Goal: Transaction & Acquisition: Purchase product/service

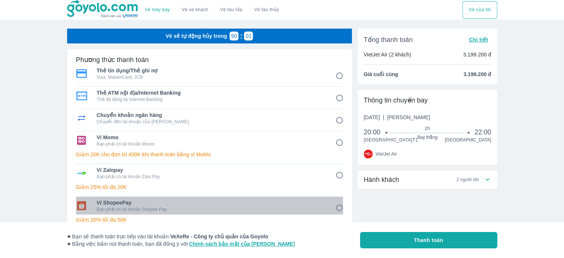
click at [209, 206] on p "Bạn phải có tài khoản Shopee Pay" at bounding box center [211, 209] width 228 height 6
radio input "true"
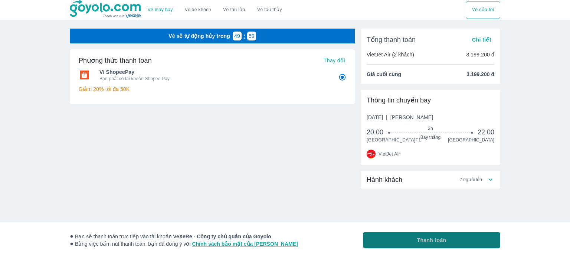
click at [425, 242] on span "Thanh toán" at bounding box center [431, 239] width 29 height 7
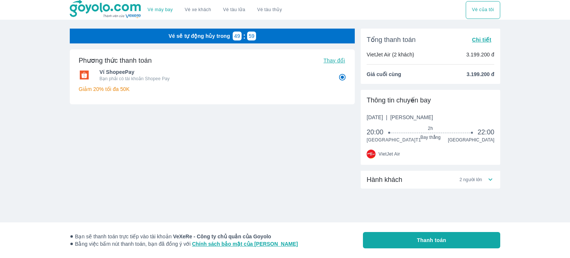
radio input "false"
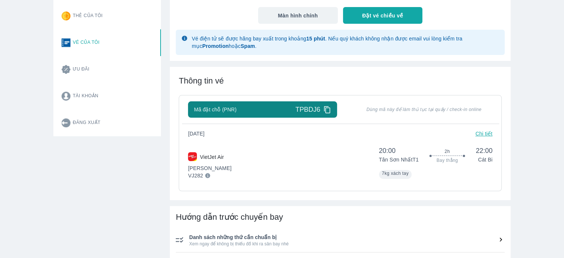
scroll to position [111, 0]
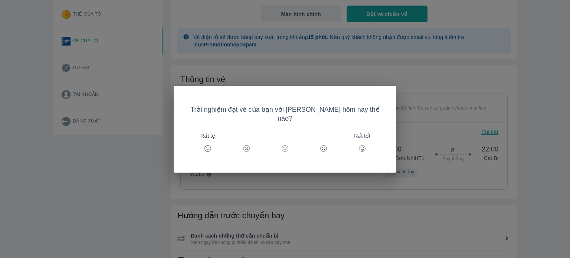
click at [449, 75] on div "Trải nghiệm đặt vé của bạn với [PERSON_NAME] hôm nay thế nào? Rất tệ Rất tốt" at bounding box center [285, 129] width 570 height 258
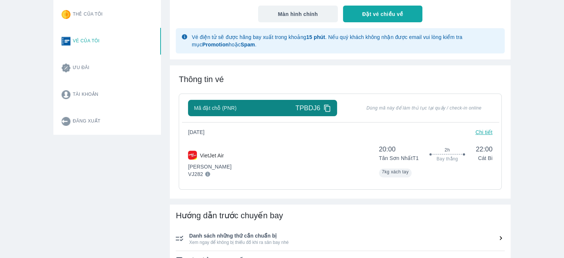
scroll to position [0, 0]
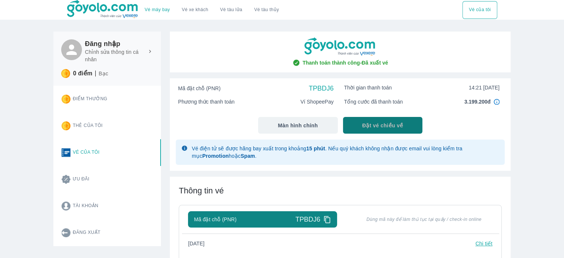
click at [364, 120] on button "Đặt vé chiều về" at bounding box center [383, 125] width 80 height 17
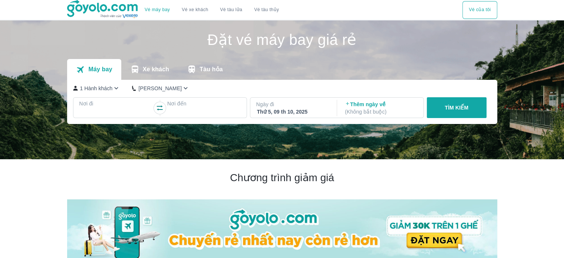
click at [110, 104] on p "Nơi đi" at bounding box center [115, 103] width 73 height 7
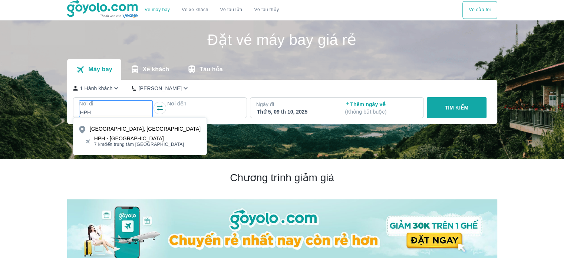
type input "HPH"
click at [145, 140] on div "HPH - [GEOGRAPHIC_DATA]" at bounding box center [139, 138] width 90 height 6
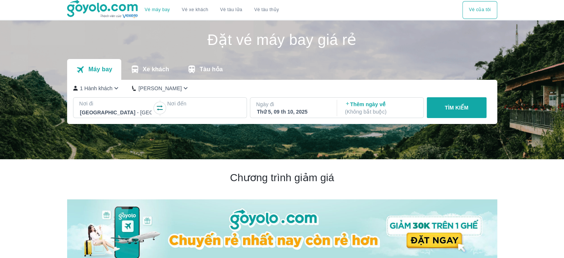
click at [195, 111] on div at bounding box center [204, 112] width 72 height 9
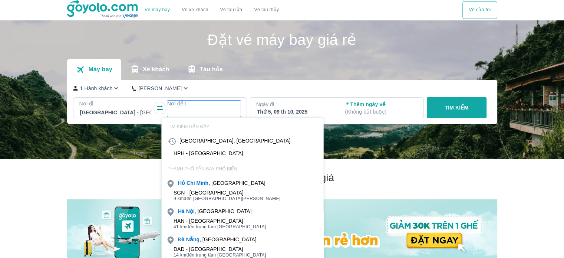
scroll to position [43, 0]
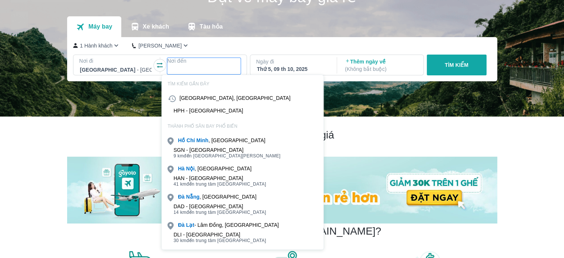
click at [212, 145] on div "SGN - [GEOGRAPHIC_DATA] 9 km đến trung tâm [GEOGRAPHIC_DATA]" at bounding box center [243, 152] width 162 height 15
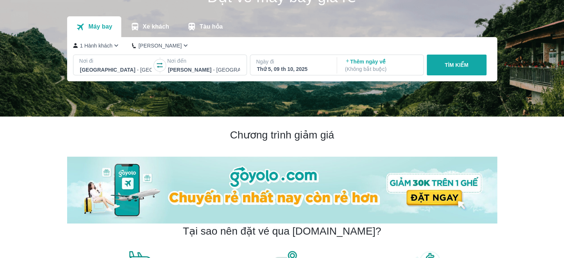
click at [309, 71] on div "Thứ 5, 09 th 10, 2025" at bounding box center [293, 68] width 72 height 7
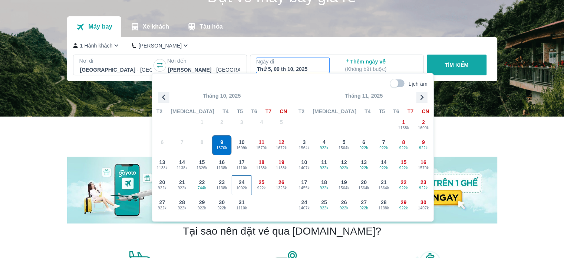
click at [239, 181] on span "24" at bounding box center [242, 181] width 6 height 7
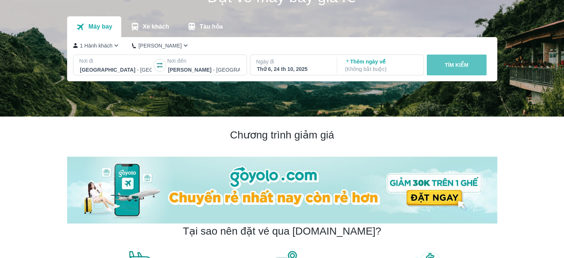
click at [459, 65] on p "TÌM KIẾM" at bounding box center [457, 64] width 24 height 7
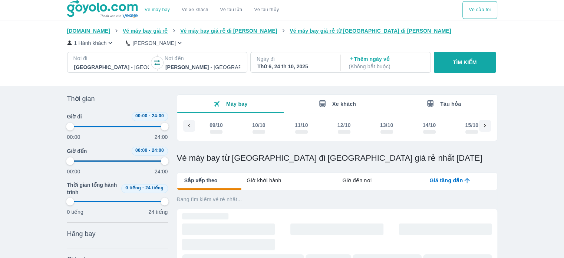
scroll to position [0, 431]
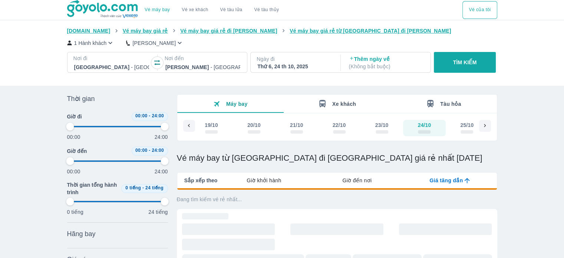
type input "97.9166666666667"
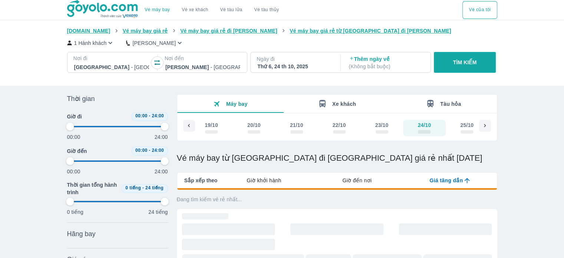
type input "97.9166666666667"
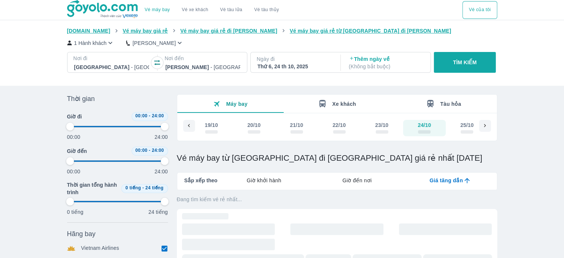
type input "97.9166666666667"
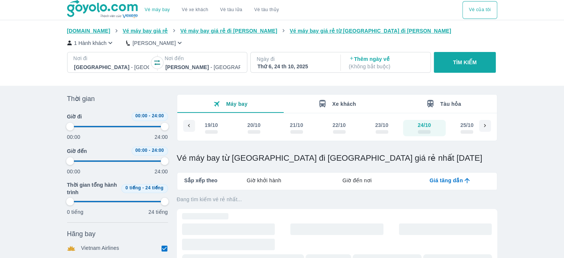
type input "97.9166666666667"
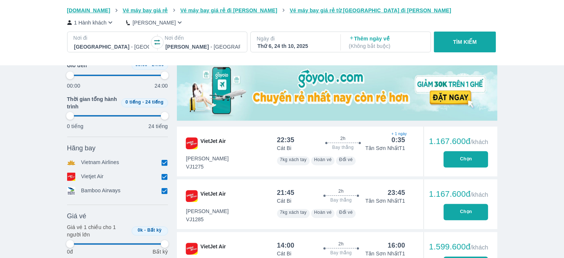
type input "97.9166666666667"
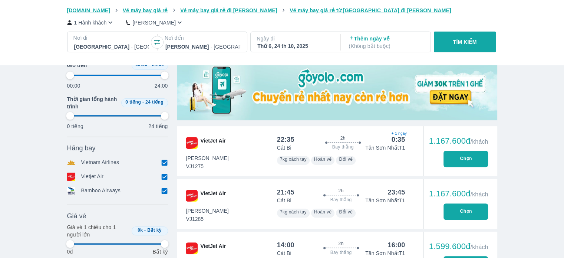
type input "97.9166666666667"
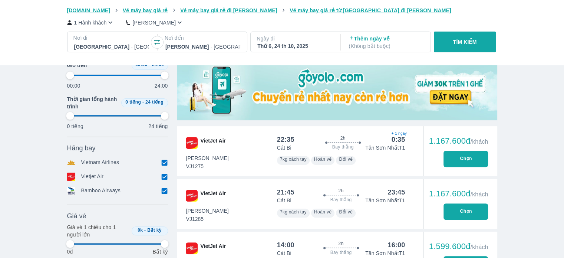
type input "97.9166666666667"
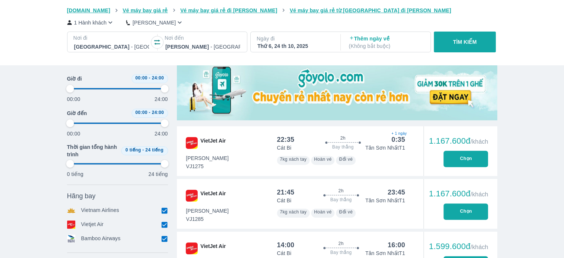
scroll to position [0, 0]
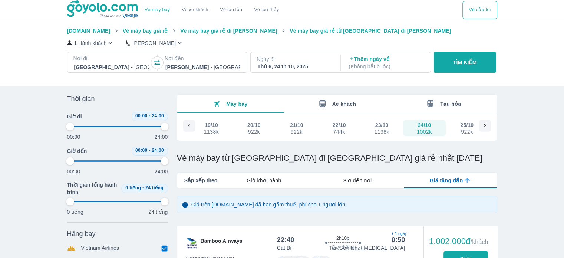
type input "97.9166666666667"
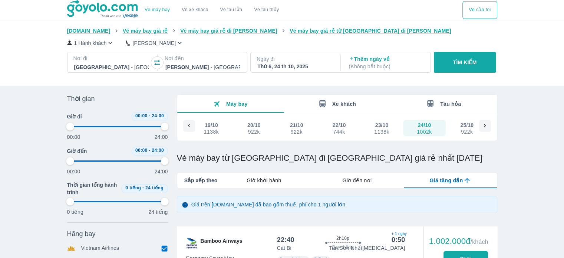
type input "97.9166666666667"
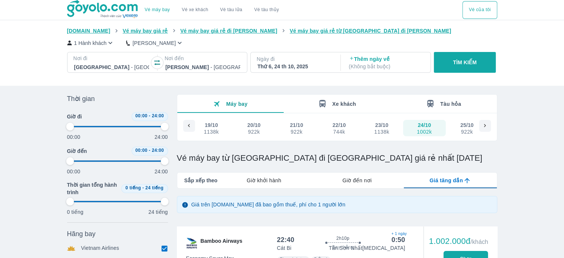
type input "97.9166666666667"
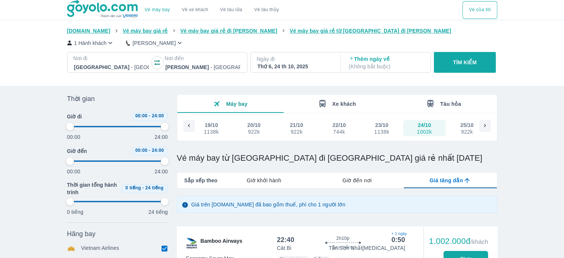
type input "97.9166666666667"
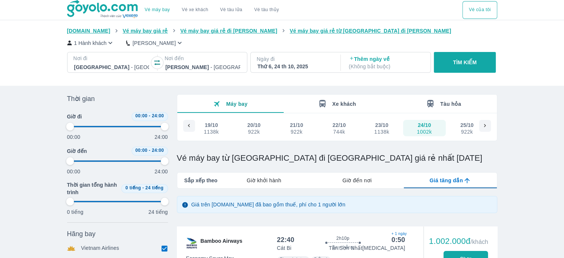
type input "97.9166666666667"
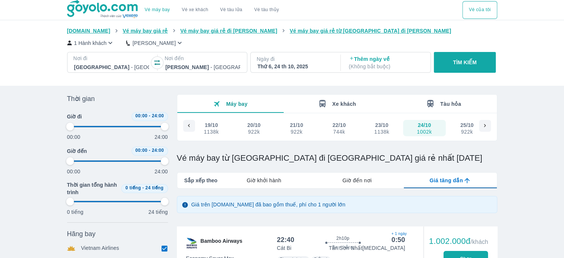
type input "97.9166666666667"
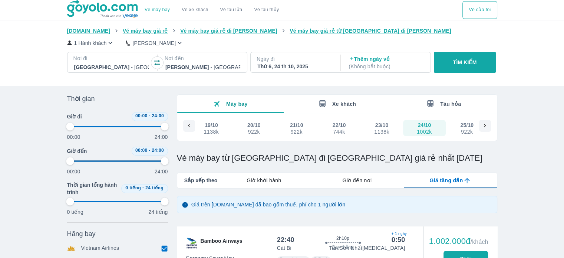
type input "97.9166666666667"
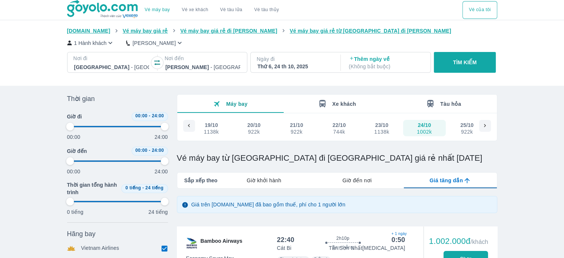
type input "97.9166666666667"
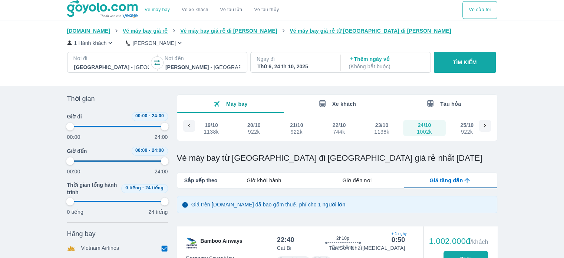
type input "97.9166666666667"
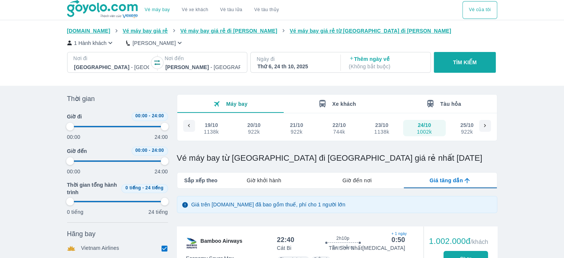
type input "97.9166666666667"
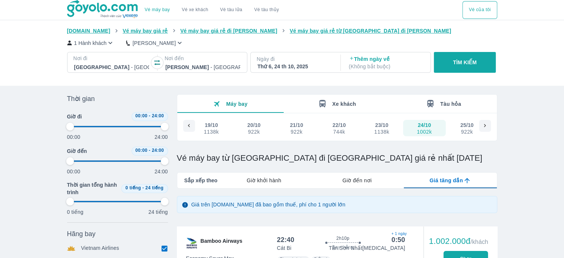
type input "97.9166666666667"
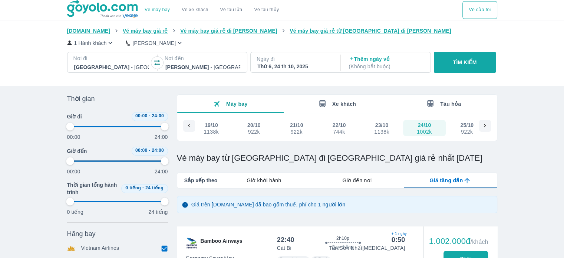
type input "97.9166666666667"
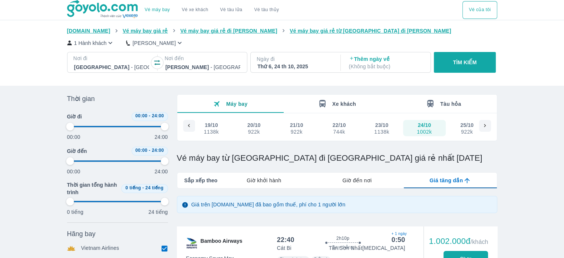
type input "97.9166666666667"
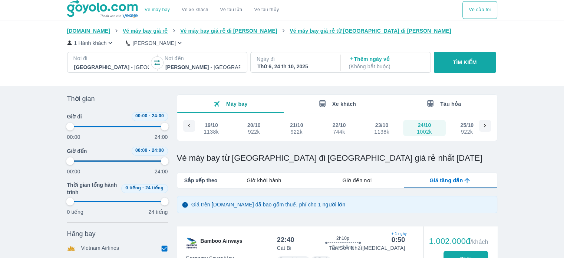
type input "97.9166666666667"
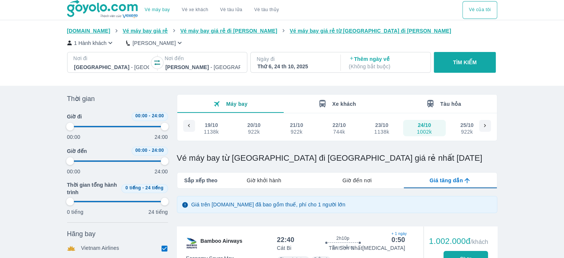
type input "97.9166666666667"
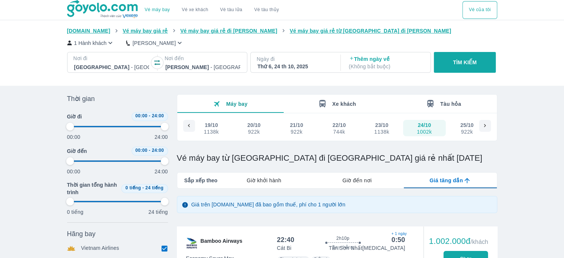
type input "97.9166666666667"
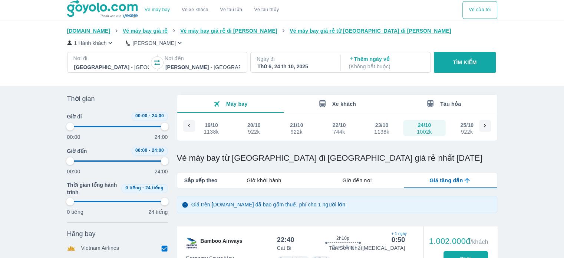
type input "97.9166666666667"
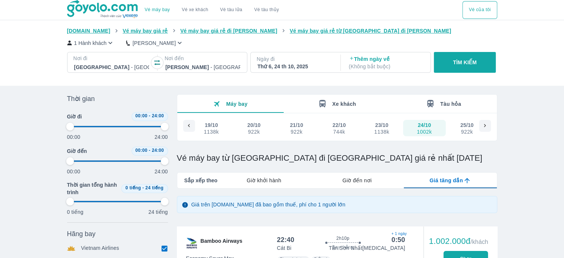
type input "97.9166666666667"
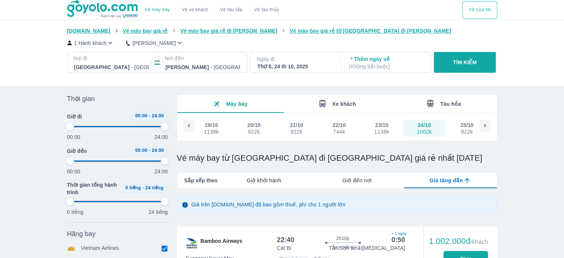
type input "97.9166666666667"
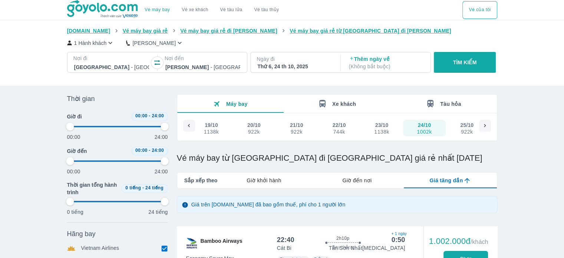
type input "97.9166666666667"
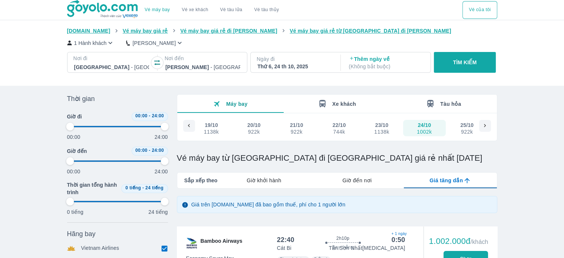
type input "97.9166666666667"
click at [297, 66] on div "Thứ 6, 24 th 10, 2025" at bounding box center [294, 66] width 75 height 7
type input "97.9166666666667"
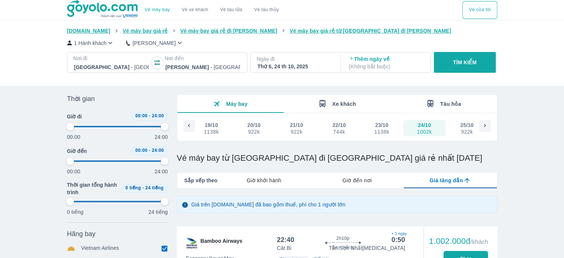
type input "97.9166666666667"
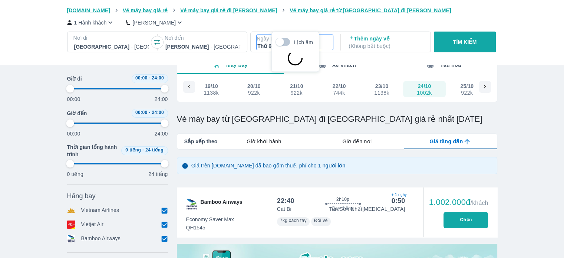
scroll to position [43, 0]
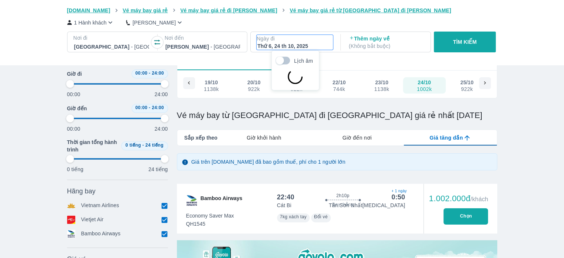
type input "97.9166666666667"
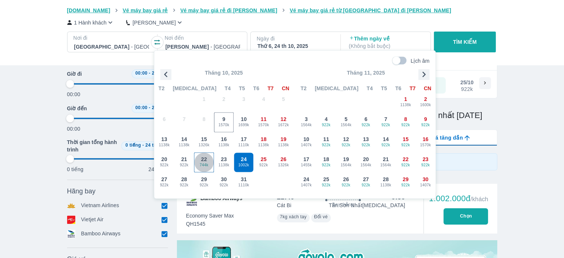
click at [206, 167] on span "744k" at bounding box center [203, 165] width 19 height 6
type input "97.9166666666667"
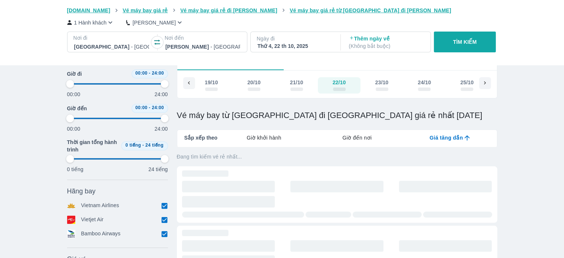
type input "97.9166666666667"
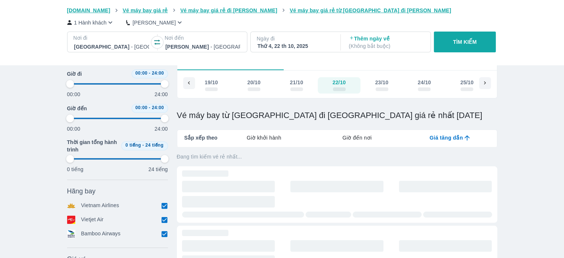
type input "97.9166666666667"
click at [446, 50] on button "TÌM KIẾM" at bounding box center [465, 42] width 62 height 21
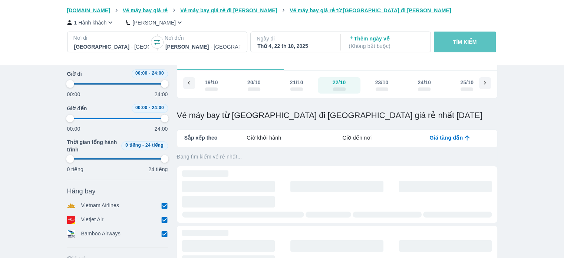
type input "97.9166666666667"
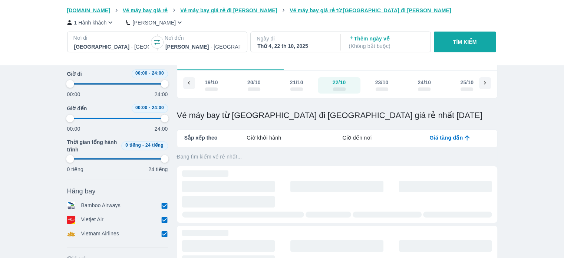
type input "97.9166666666667"
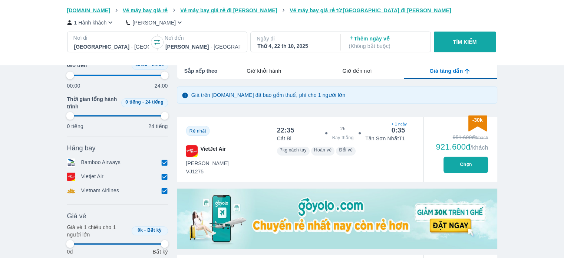
scroll to position [111, 0]
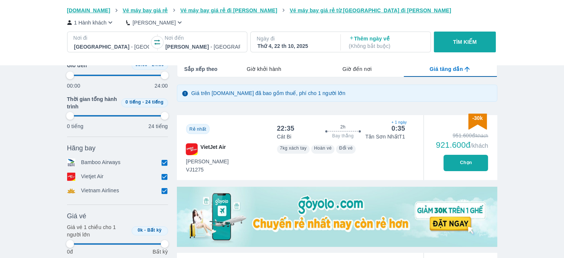
type input "97.9166666666667"
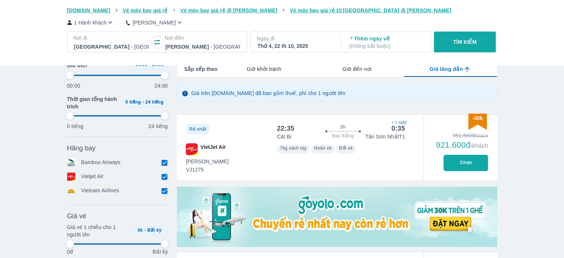
type input "97.9166666666667"
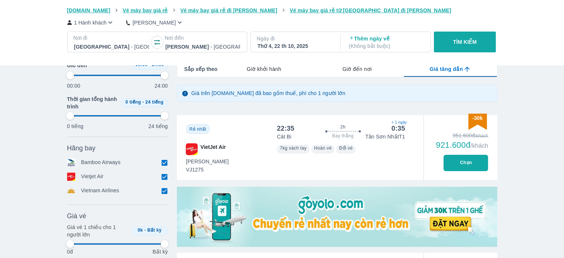
type input "97.9166666666667"
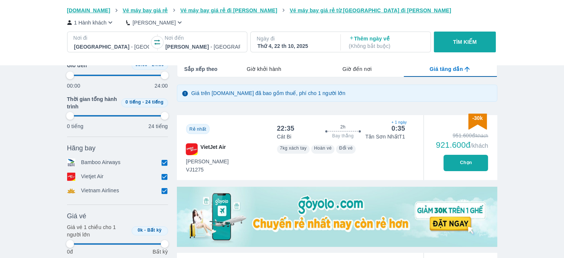
type input "97.9166666666667"
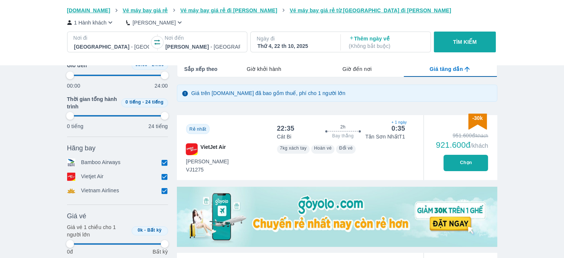
type input "97.9166666666667"
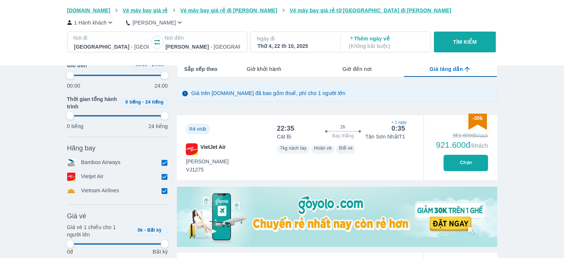
type input "97.9166666666667"
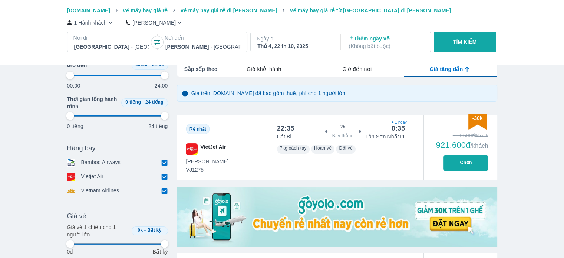
type input "97.9166666666667"
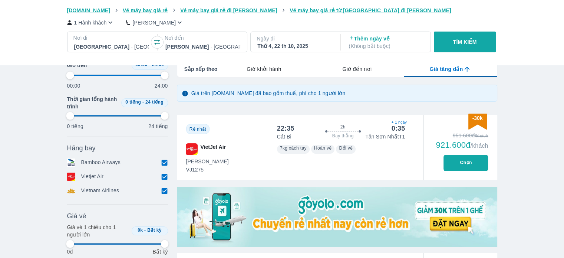
type input "97.9166666666667"
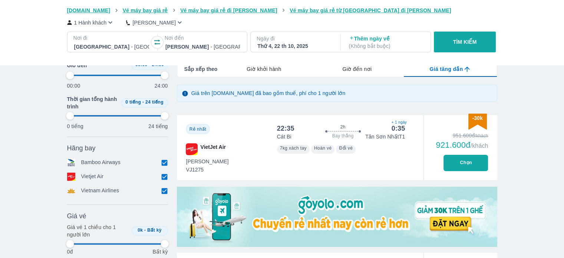
type input "97.9166666666667"
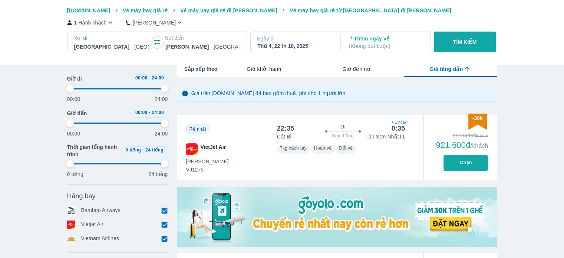
click at [468, 163] on button "Chọn" at bounding box center [466, 163] width 45 height 16
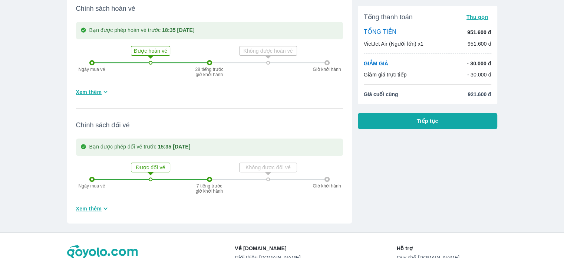
scroll to position [223, 0]
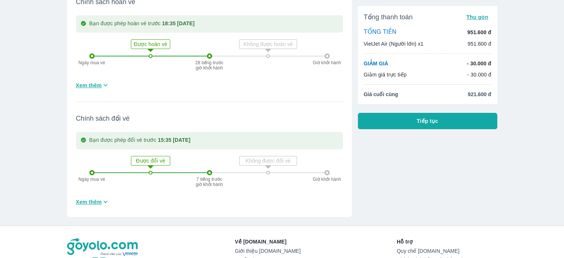
click at [462, 117] on button "Tiếp tục" at bounding box center [427, 121] width 139 height 16
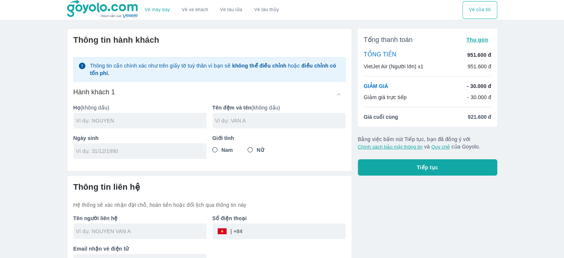
scroll to position [1, 0]
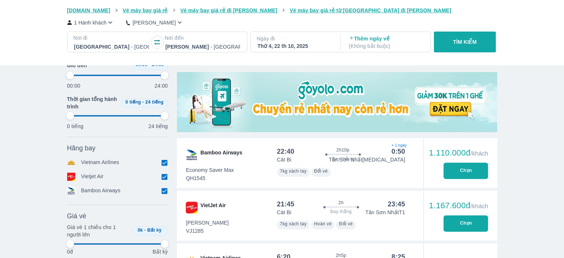
scroll to position [226, 0]
click at [112, 24] on icon "button" at bounding box center [110, 23] width 8 height 8
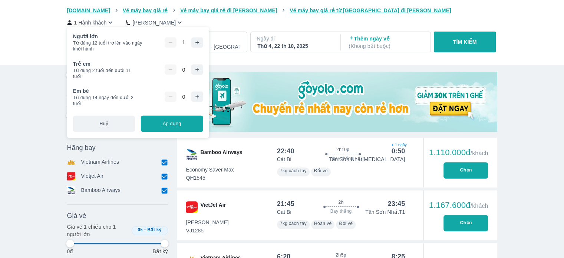
click at [196, 43] on icon "button" at bounding box center [196, 42] width 3 height 3
click at [446, 38] on button "TÌM KIẾM" at bounding box center [465, 42] width 62 height 21
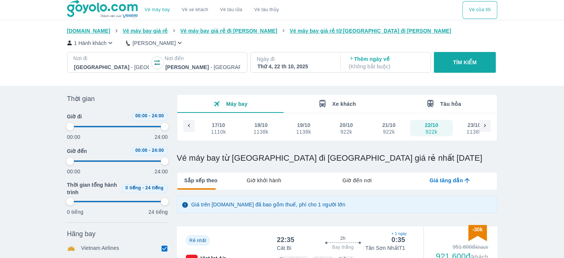
scroll to position [111, 0]
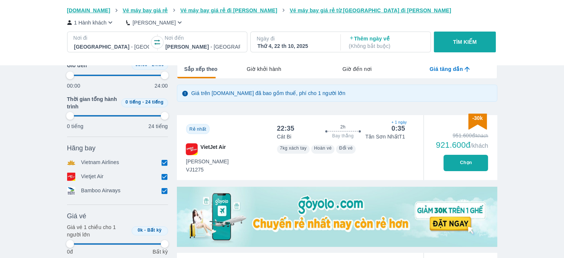
click at [460, 159] on button "Chọn" at bounding box center [466, 163] width 45 height 16
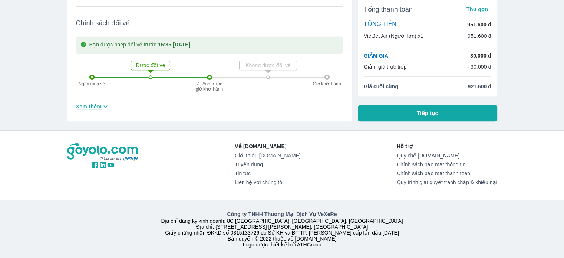
scroll to position [326, 0]
click at [429, 109] on span "Tiếp tục" at bounding box center [428, 112] width 22 height 7
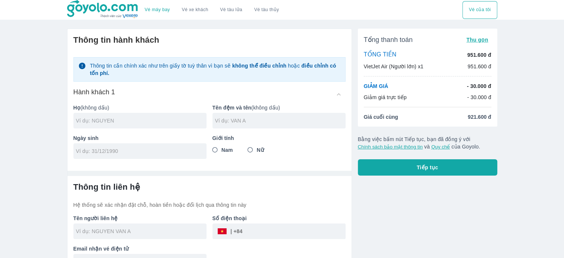
click at [154, 120] on input "text" at bounding box center [141, 120] width 131 height 7
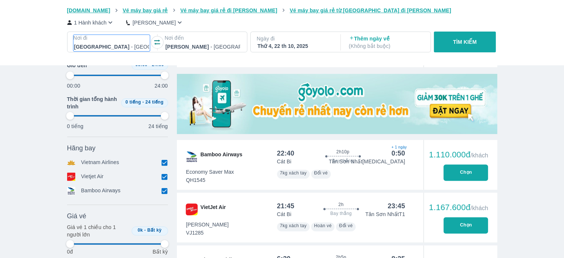
click at [104, 41] on p "Nơi đi" at bounding box center [111, 37] width 76 height 7
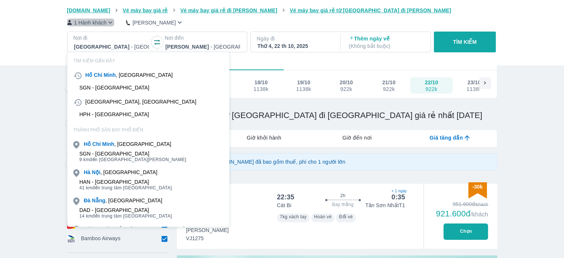
click at [110, 24] on icon "button" at bounding box center [111, 23] width 4 height 2
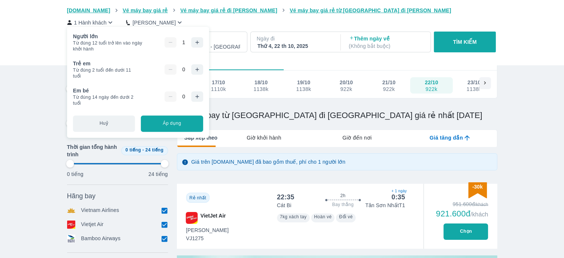
click at [198, 42] on icon "button" at bounding box center [197, 42] width 6 height 6
click at [175, 121] on button "Áp dụng" at bounding box center [172, 123] width 62 height 16
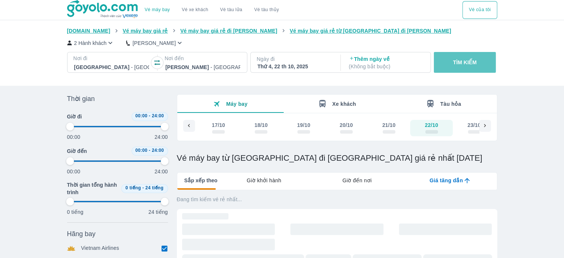
click at [459, 61] on p "TÌM KIẾM" at bounding box center [465, 62] width 24 height 7
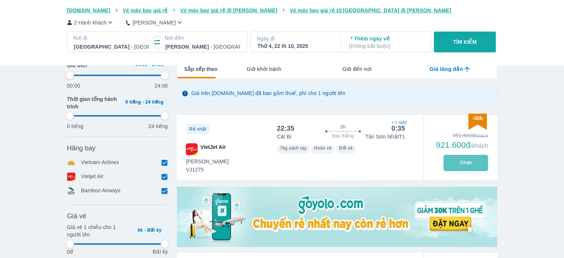
click at [460, 158] on button "Chọn" at bounding box center [466, 163] width 45 height 16
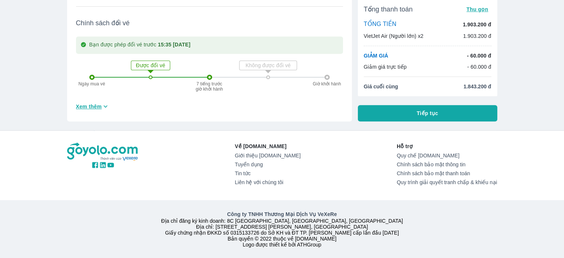
click at [385, 105] on button "Tiếp tục" at bounding box center [427, 113] width 139 height 16
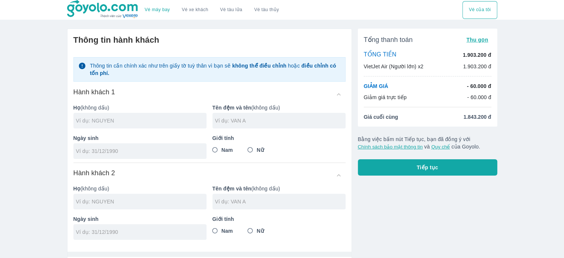
click at [147, 121] on input "text" at bounding box center [141, 120] width 131 height 7
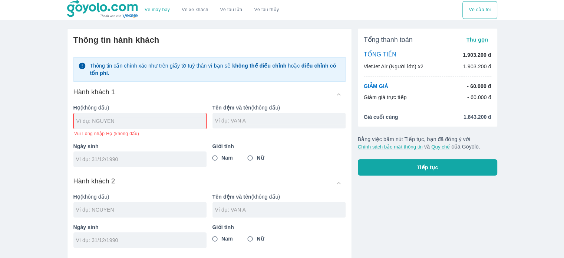
click at [145, 121] on input "text" at bounding box center [141, 120] width 130 height 7
